Goal: Information Seeking & Learning: Check status

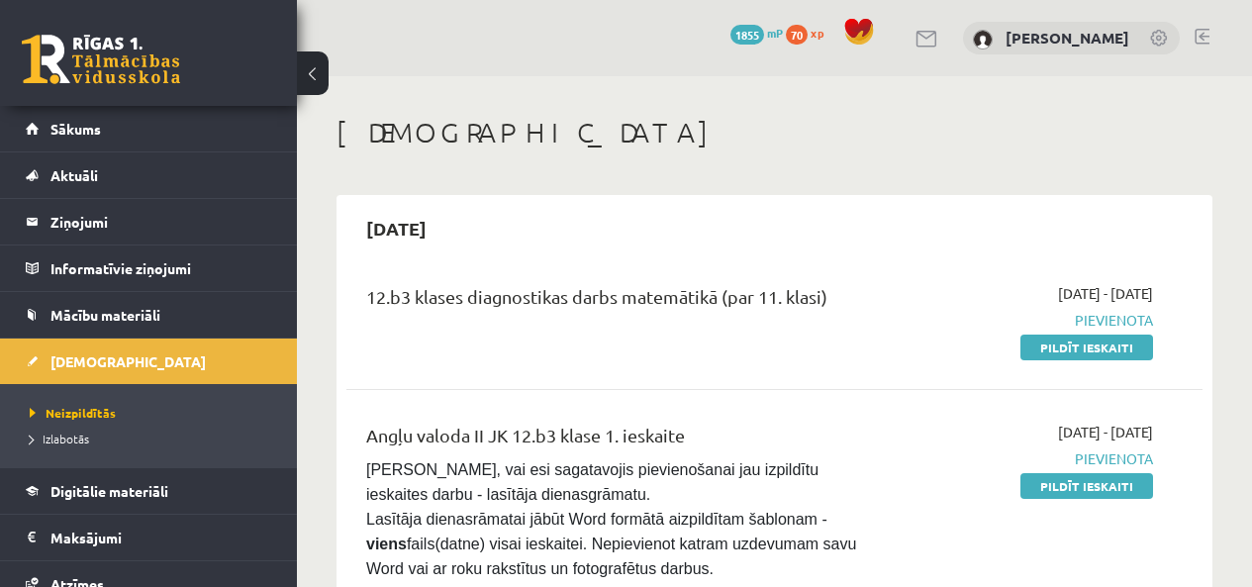
scroll to position [191, 0]
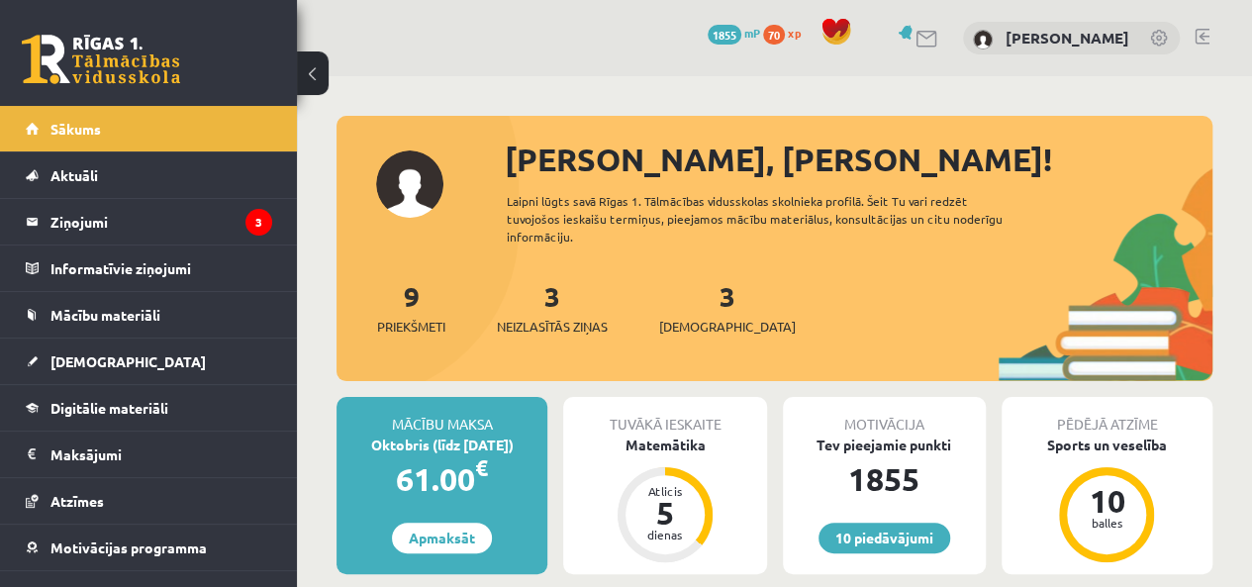
click at [603, 339] on div "9 Priekšmeti 3 Neizlasītās ziņas 3 Ieskaites" at bounding box center [774, 328] width 876 height 106
click at [602, 328] on span "Neizlasītās ziņas" at bounding box center [552, 327] width 111 height 20
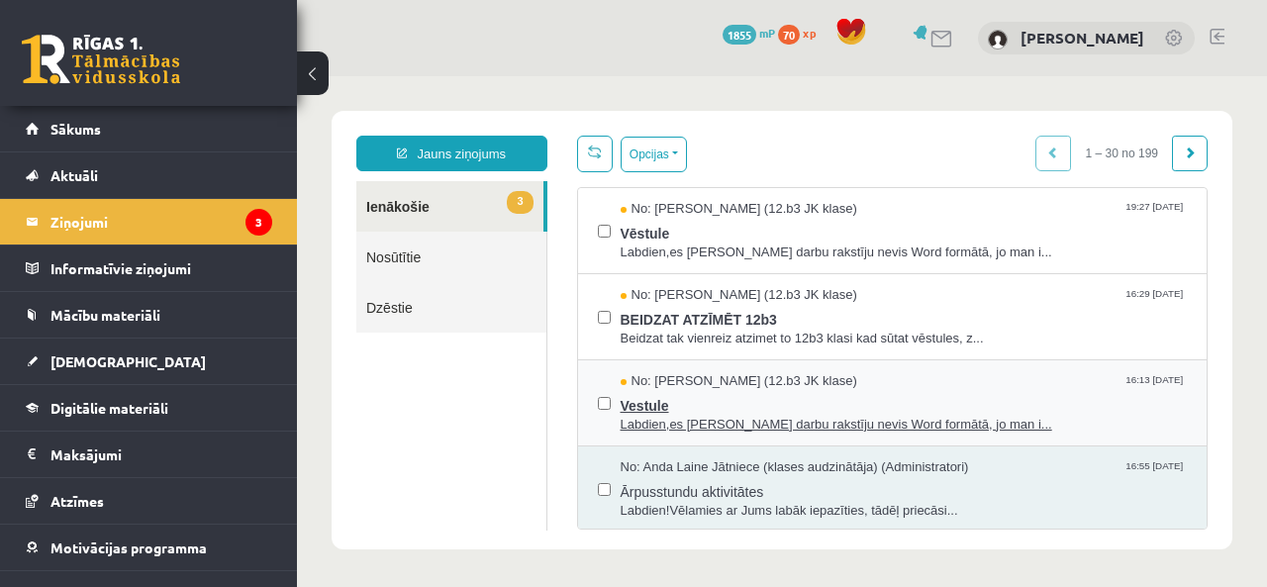
click at [764, 385] on span "No: Jekaterina Savostjanova (12.b3 JK klase)" at bounding box center [739, 381] width 237 height 19
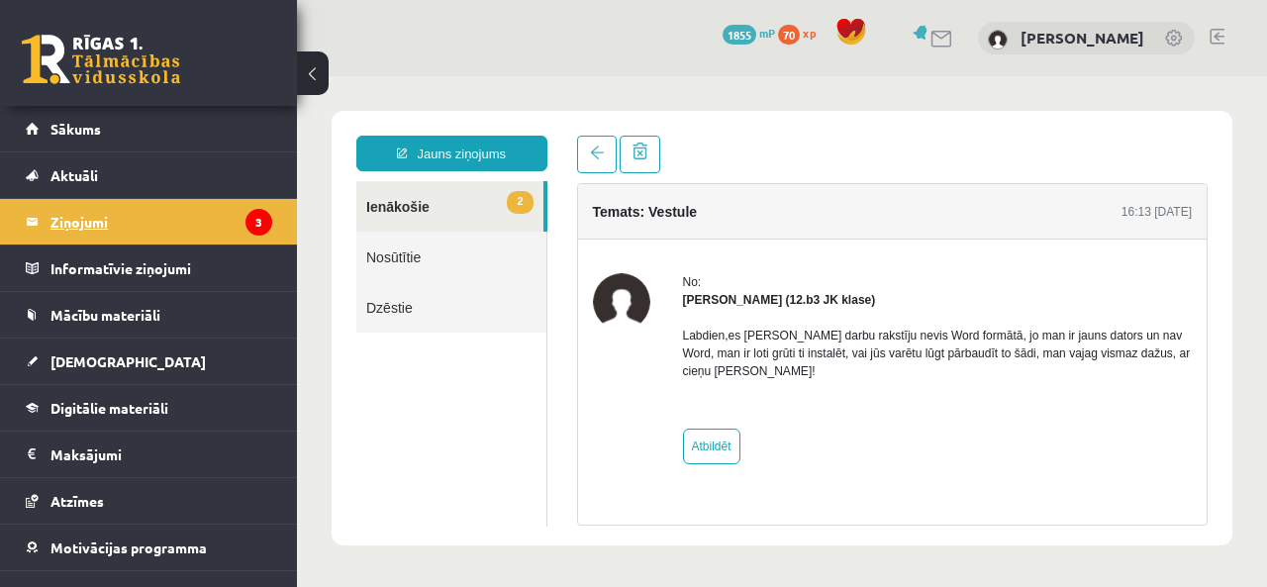
click at [162, 223] on legend "Ziņojumi 3" at bounding box center [161, 222] width 222 height 46
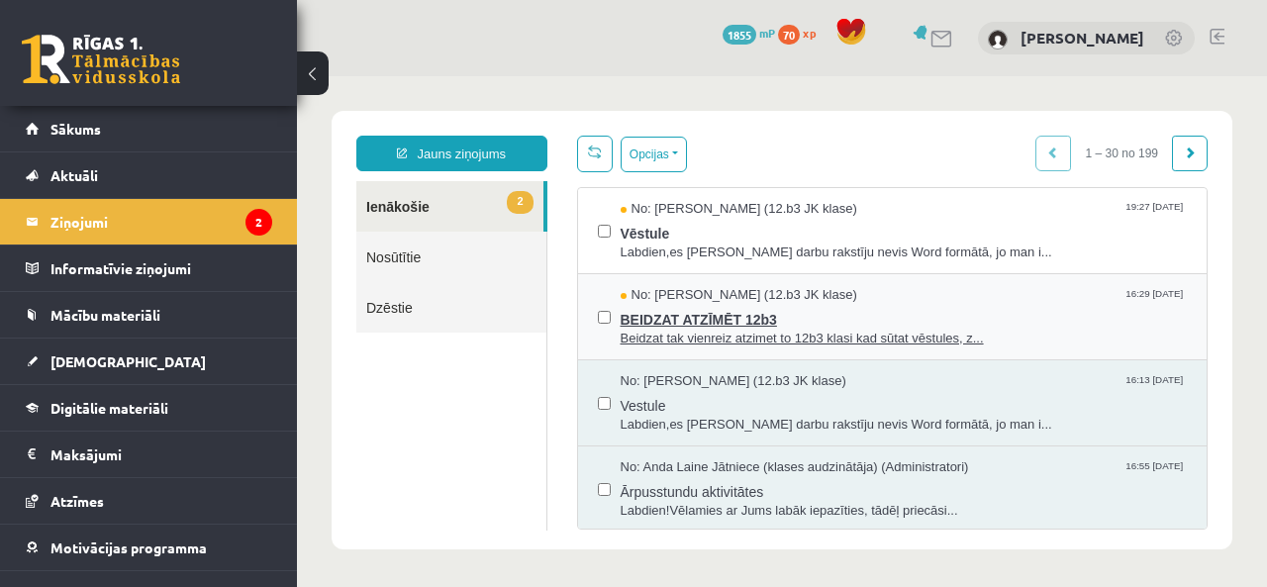
click at [849, 300] on div "No: Artūrs Valgers (12.b3 JK klase) 16:29 11/09/2025" at bounding box center [904, 295] width 567 height 19
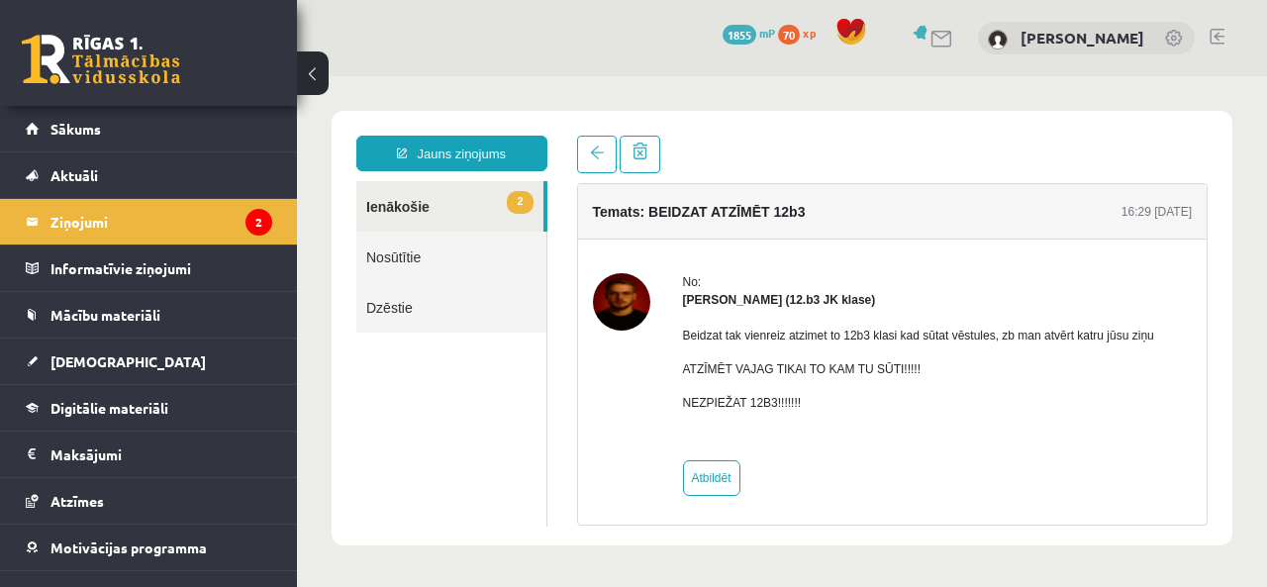
click at [425, 194] on link "2 Ienākošie" at bounding box center [449, 206] width 187 height 50
click at [195, 221] on legend "Ziņojumi 2" at bounding box center [161, 222] width 222 height 46
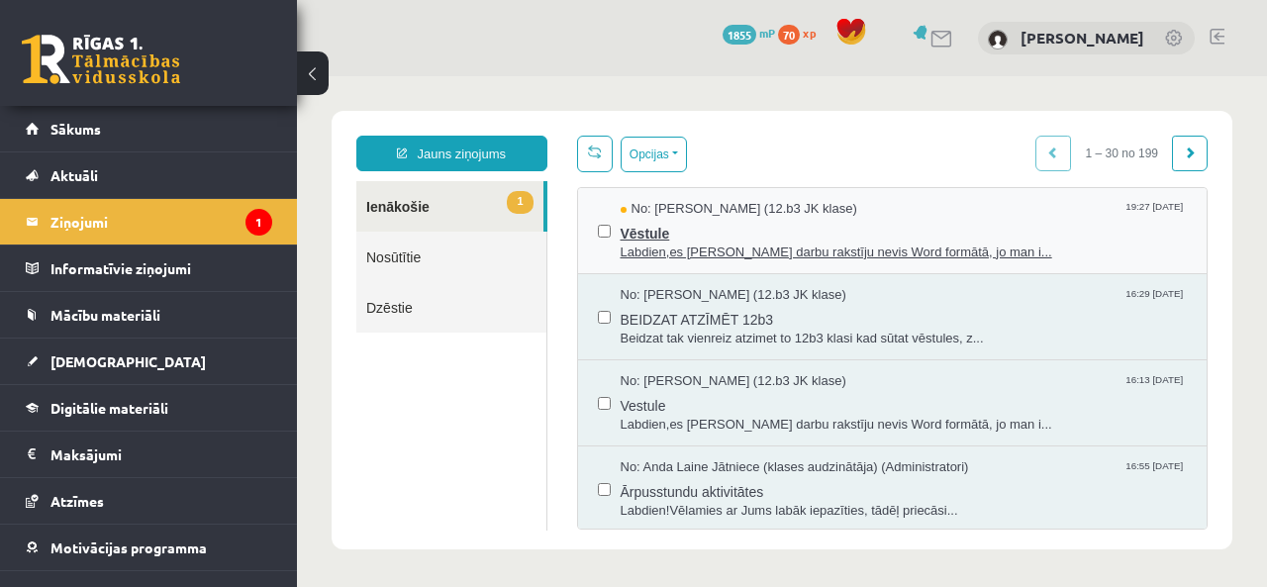
click at [718, 223] on span "Vēstule" at bounding box center [904, 231] width 567 height 25
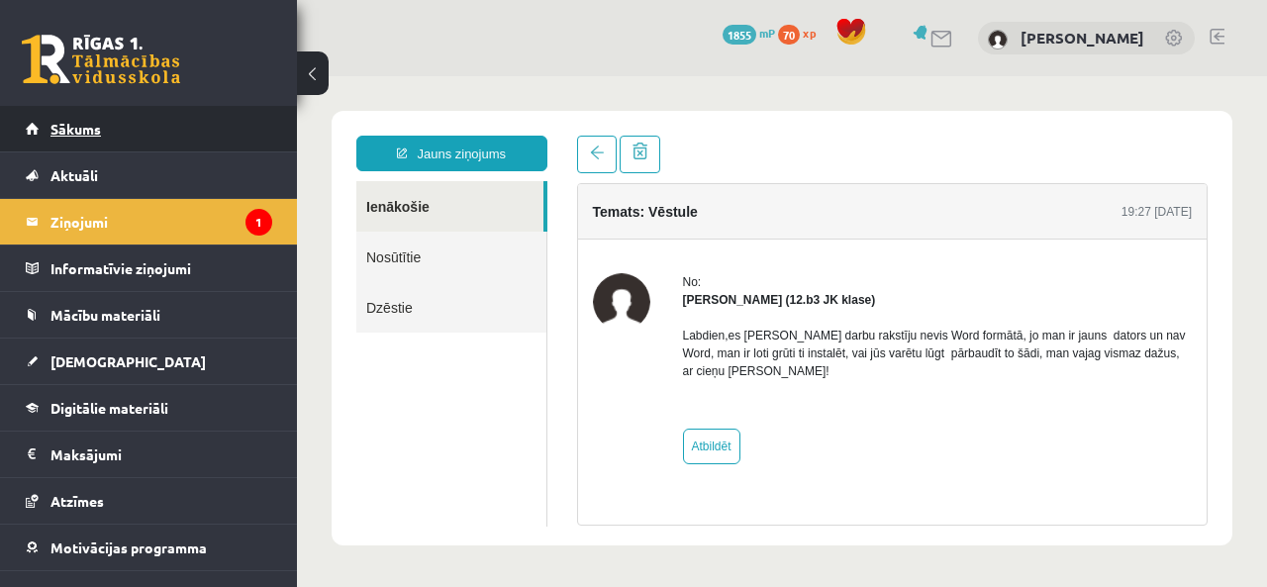
click at [133, 134] on link "Sākums" at bounding box center [149, 129] width 246 height 46
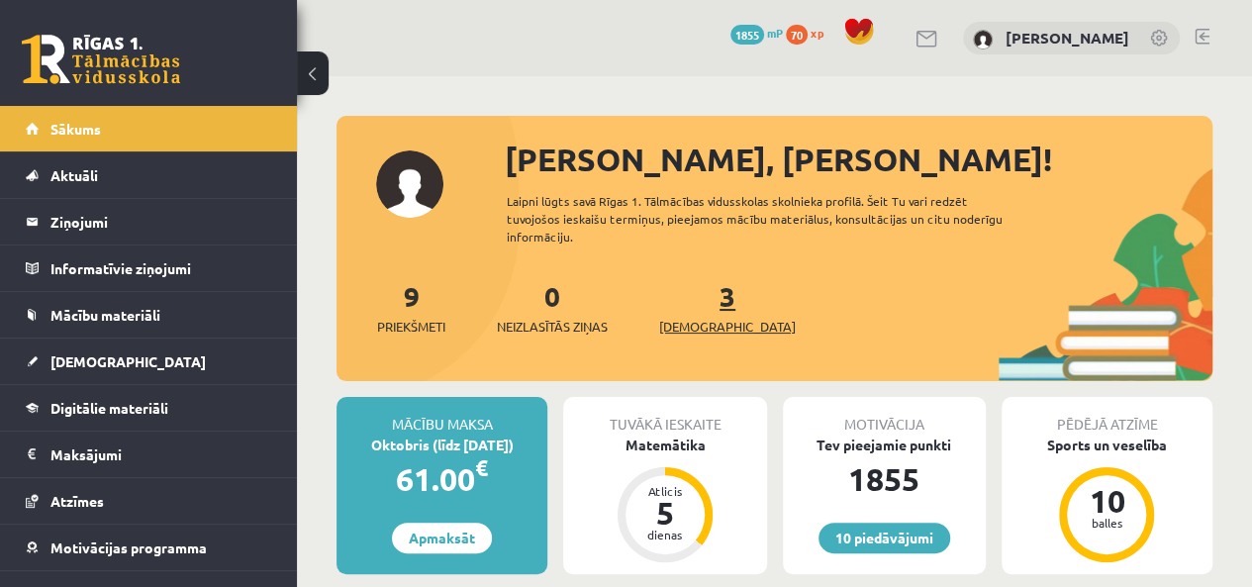
click at [684, 325] on span "[DEMOGRAPHIC_DATA]" at bounding box center [727, 327] width 137 height 20
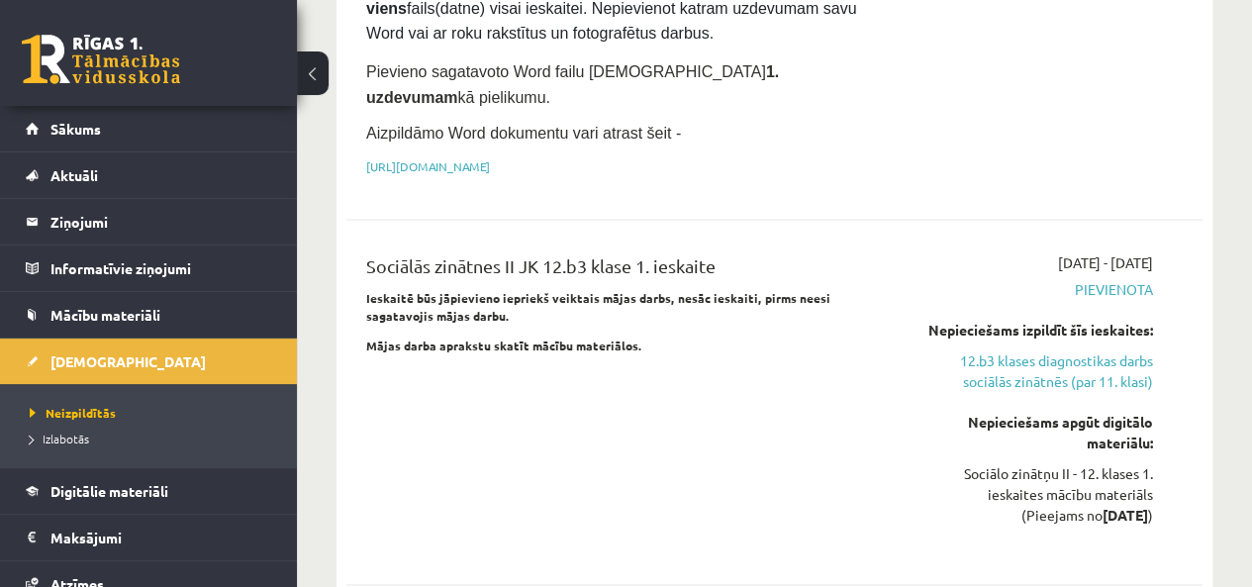
scroll to position [1707, 0]
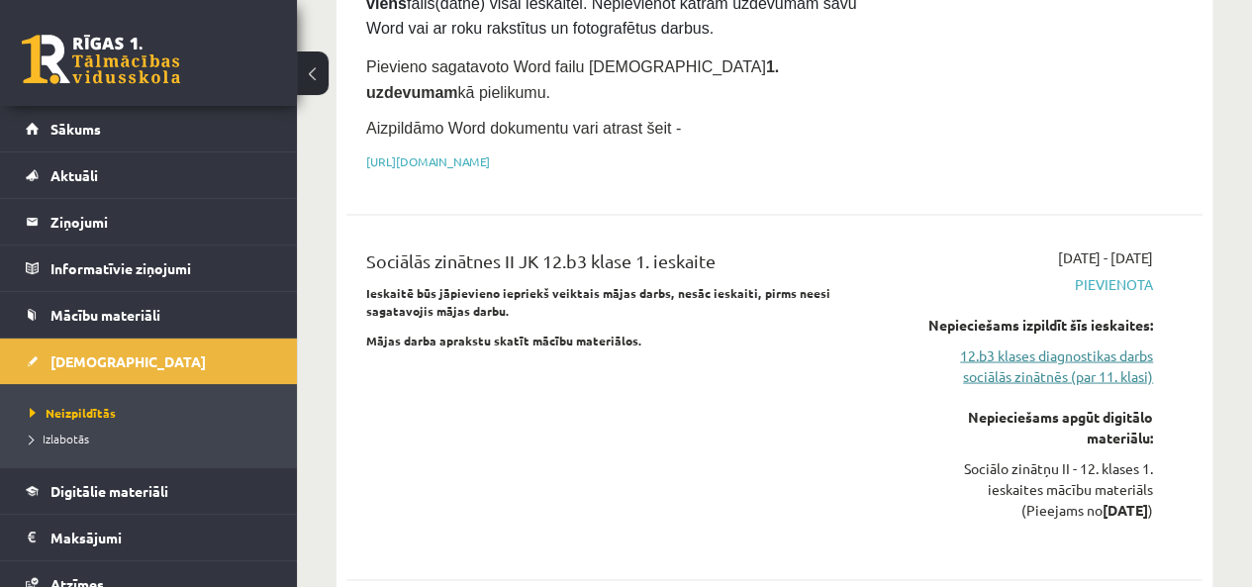
click at [1016, 344] on link "12.b3 klases diagnostikas darbs sociālās zinātnēs (par 11. klasi)" at bounding box center [1031, 365] width 242 height 42
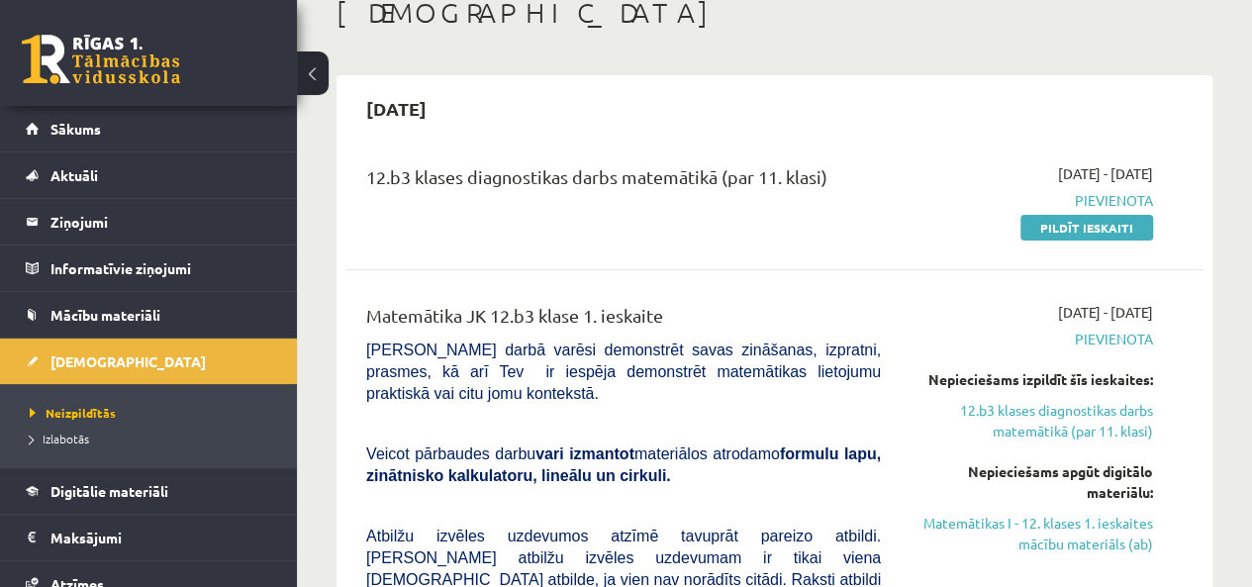
scroll to position [105, 0]
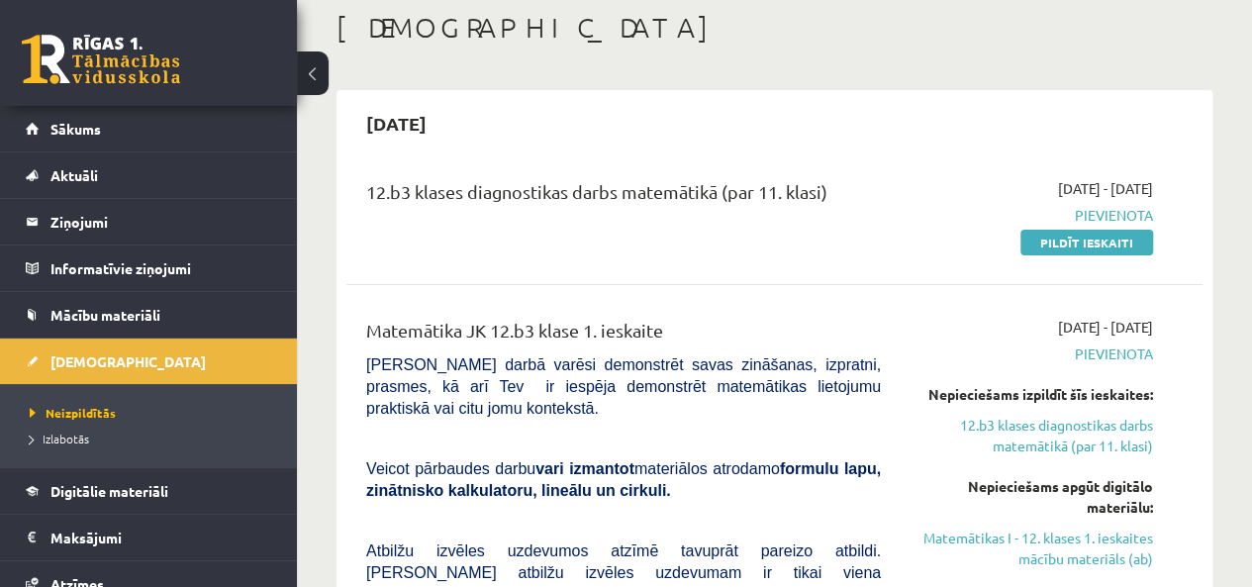
click at [675, 19] on h1 "[DEMOGRAPHIC_DATA]" at bounding box center [774, 28] width 876 height 34
